Goal: Information Seeking & Learning: Stay updated

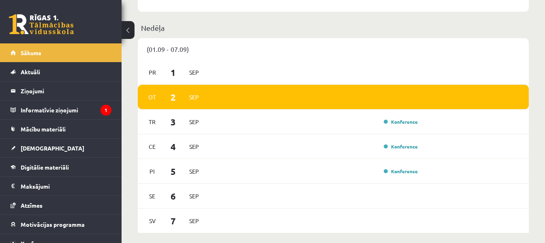
scroll to position [486, 0]
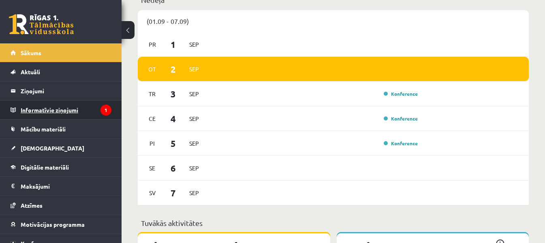
click at [100, 106] on icon "1" at bounding box center [105, 109] width 11 height 11
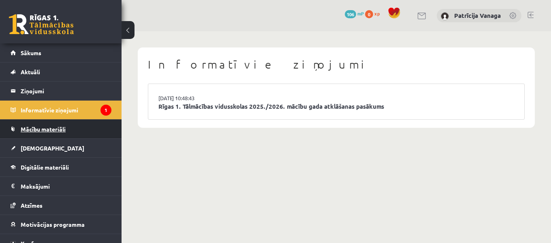
click at [51, 126] on span "Mācību materiāli" at bounding box center [43, 128] width 45 height 7
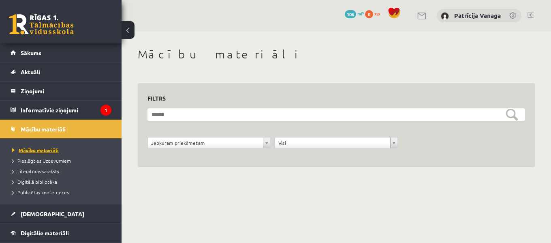
click at [57, 151] on span "Mācību materiāli" at bounding box center [35, 150] width 47 height 6
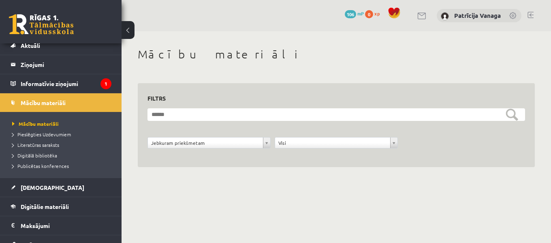
scroll to position [40, 0]
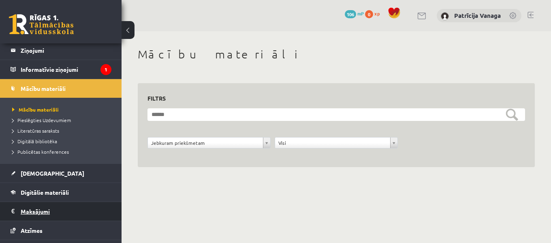
click at [51, 211] on legend "Maksājumi 0" at bounding box center [66, 211] width 91 height 19
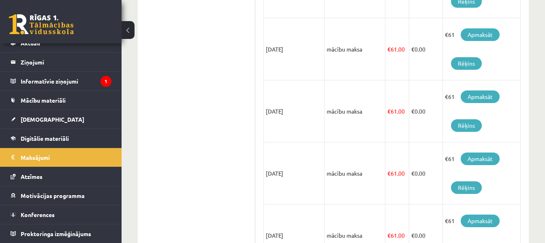
scroll to position [577, 0]
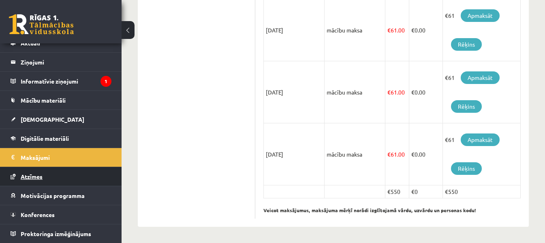
click at [59, 172] on link "Atzīmes" at bounding box center [61, 176] width 101 height 19
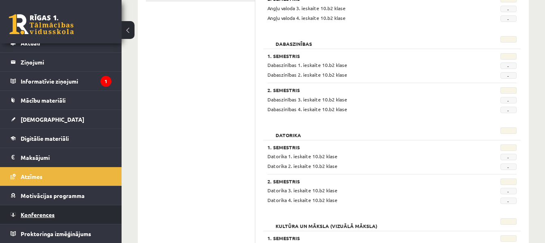
scroll to position [202, 0]
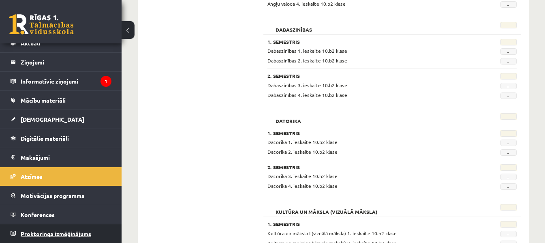
click at [71, 233] on span "Proktoringa izmēģinājums" at bounding box center [56, 233] width 70 height 7
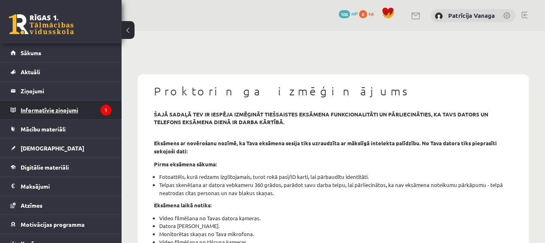
click at [94, 113] on legend "Informatīvie ziņojumi 1" at bounding box center [66, 109] width 91 height 19
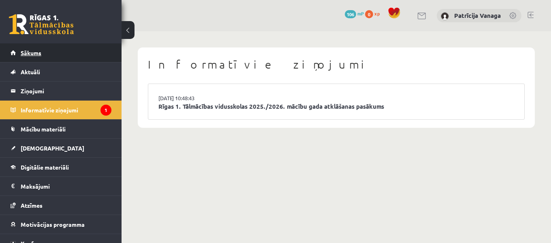
click at [94, 58] on link "Sākums" at bounding box center [61, 52] width 101 height 19
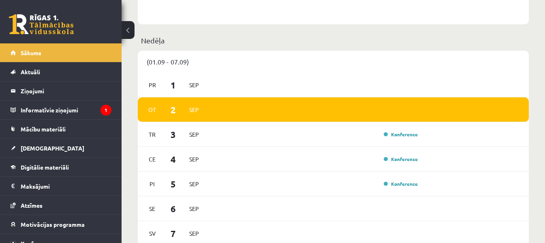
scroll to position [486, 0]
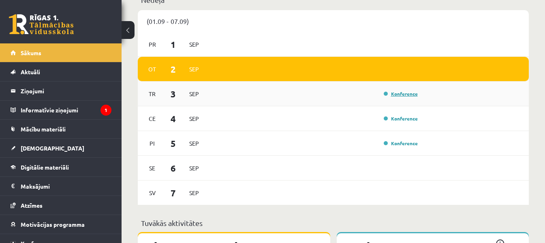
click at [391, 95] on link "Konference" at bounding box center [400, 93] width 34 height 6
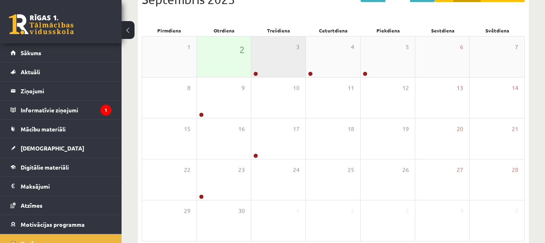
scroll to position [145, 0]
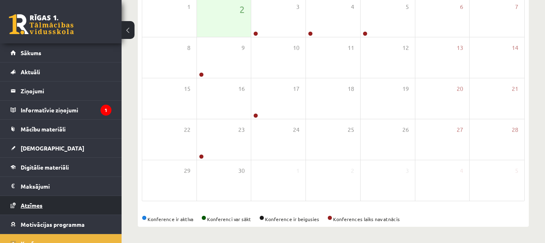
click at [34, 207] on span "Atzīmes" at bounding box center [32, 204] width 22 height 7
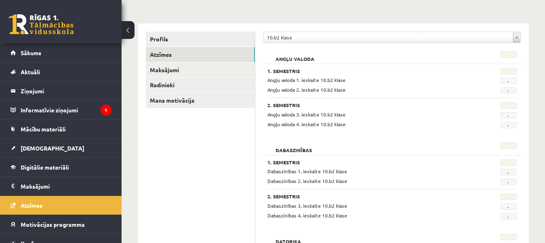
scroll to position [64, 0]
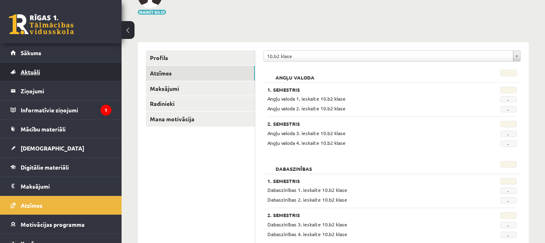
click at [58, 72] on link "Aktuāli" at bounding box center [61, 71] width 101 height 19
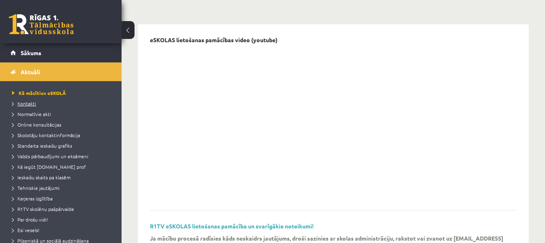
click at [31, 106] on link "Kontakti" at bounding box center [62, 103] width 101 height 7
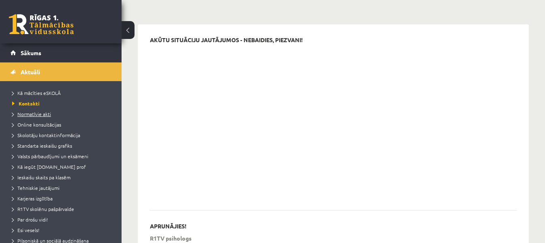
click at [41, 111] on span "Normatīvie akti" at bounding box center [31, 114] width 39 height 6
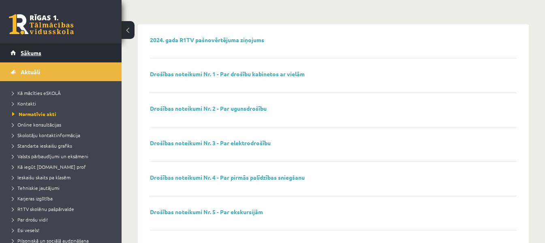
click at [54, 52] on link "Sākums" at bounding box center [61, 52] width 101 height 19
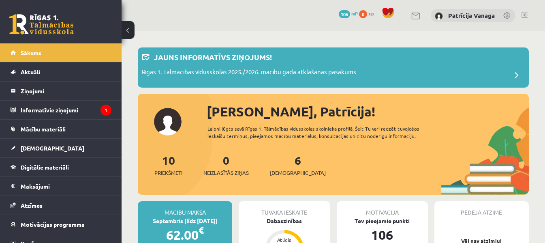
scroll to position [40, 0]
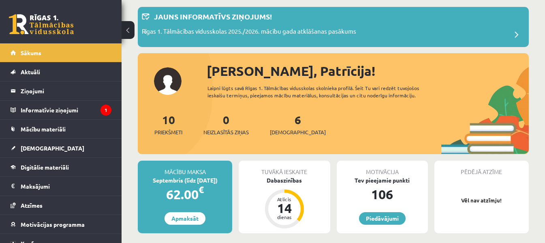
click at [279, 125] on div "6 Ieskaites" at bounding box center [298, 123] width 56 height 25
click at [285, 130] on span "[DEMOGRAPHIC_DATA]" at bounding box center [298, 132] width 56 height 8
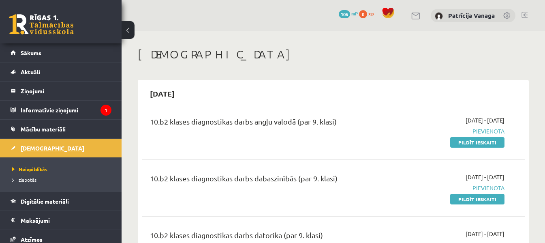
click at [31, 153] on link "[DEMOGRAPHIC_DATA]" at bounding box center [61, 147] width 101 height 19
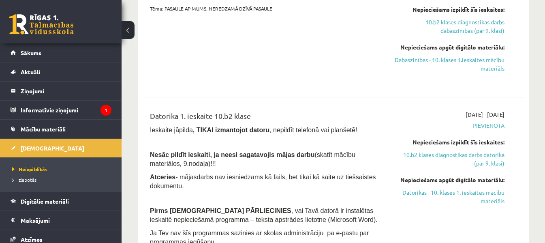
scroll to position [445, 0]
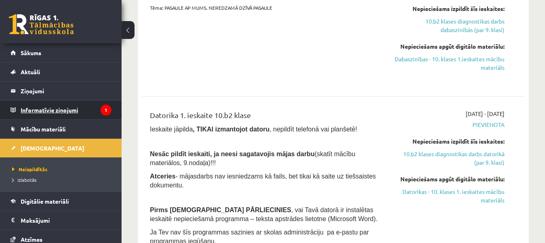
click at [100, 104] on icon "1" at bounding box center [105, 109] width 11 height 11
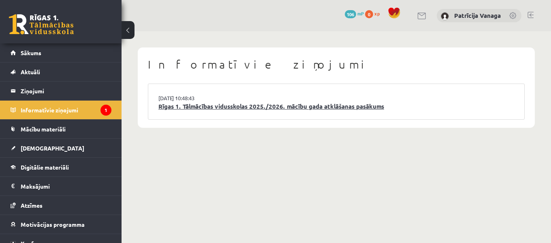
click at [266, 106] on link "Rīgas 1. Tālmācības vidusskolas 2025./2026. mācību gada atklāšanas pasākums" at bounding box center [335, 106] width 355 height 9
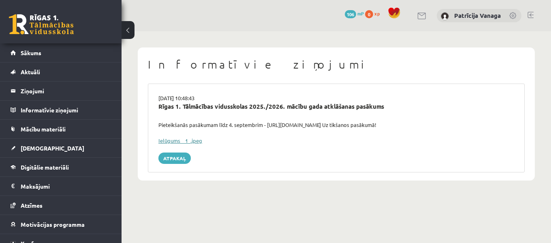
click at [189, 137] on link "Ielūgums__1_.jpeg" at bounding box center [180, 140] width 44 height 7
click at [194, 138] on link "Ielūgums__1_.jpeg" at bounding box center [180, 140] width 44 height 7
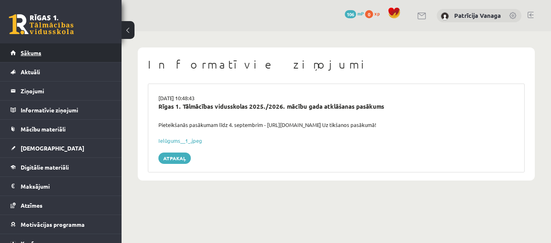
click at [74, 53] on link "Sākums" at bounding box center [61, 52] width 101 height 19
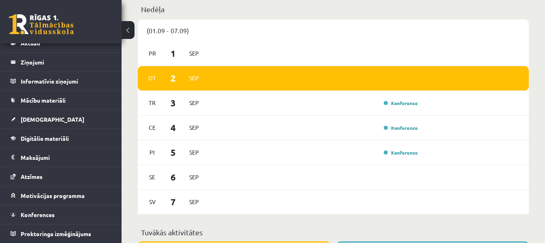
scroll to position [445, 0]
